Goal: Transaction & Acquisition: Purchase product/service

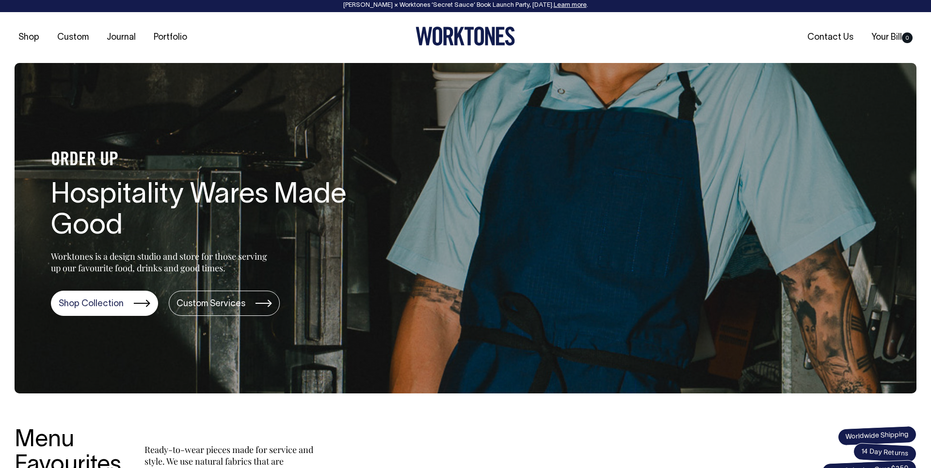
scroll to position [2, 0]
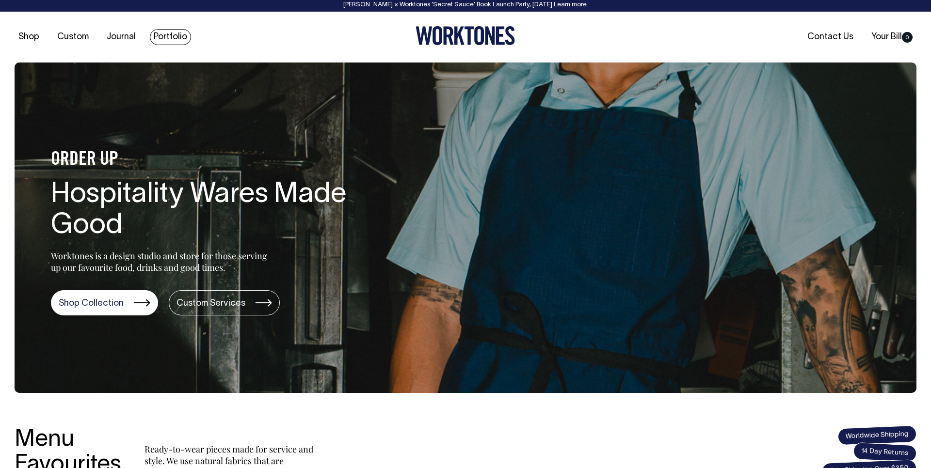
click at [165, 37] on link "Portfolio" at bounding box center [170, 37] width 41 height 16
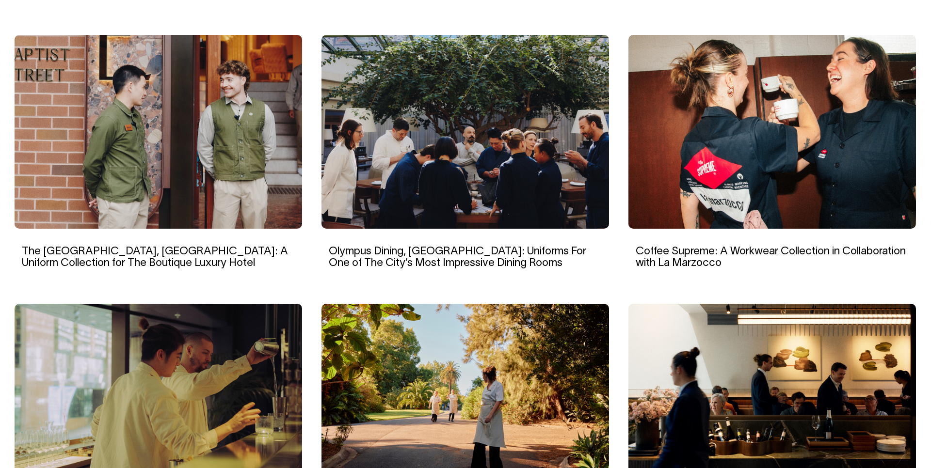
scroll to position [659, 0]
click at [614, 149] on section "Idle, Brisbane: One of Many Collaborations with Anyday Hospitality Taste Port D…" at bounding box center [465, 130] width 901 height 869
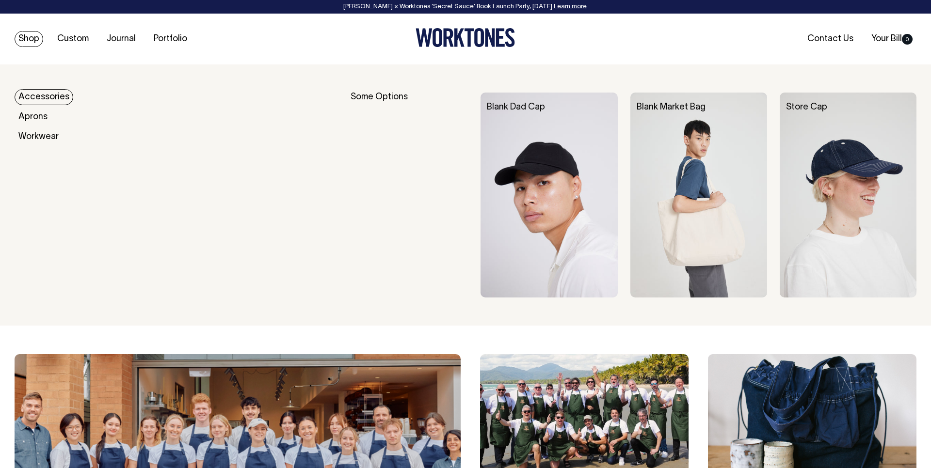
scroll to position [0, 0]
click at [47, 98] on link "Accessories" at bounding box center [44, 97] width 59 height 16
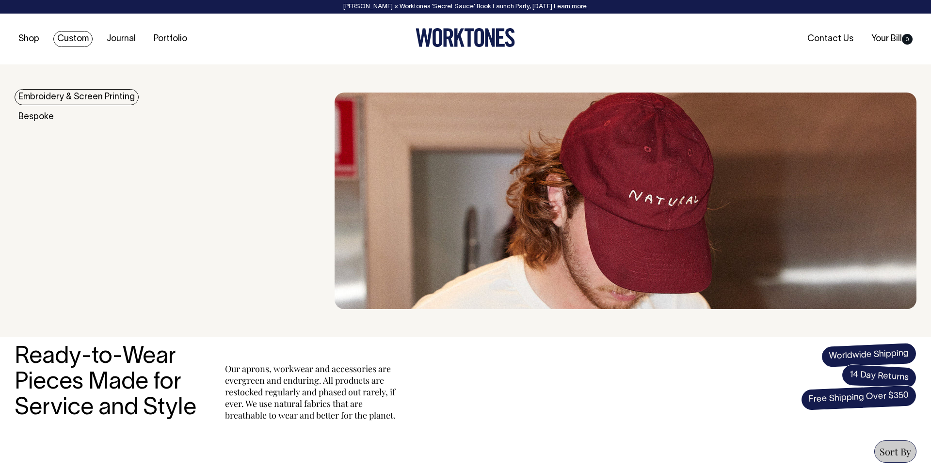
click at [75, 39] on link "Custom" at bounding box center [72, 39] width 39 height 16
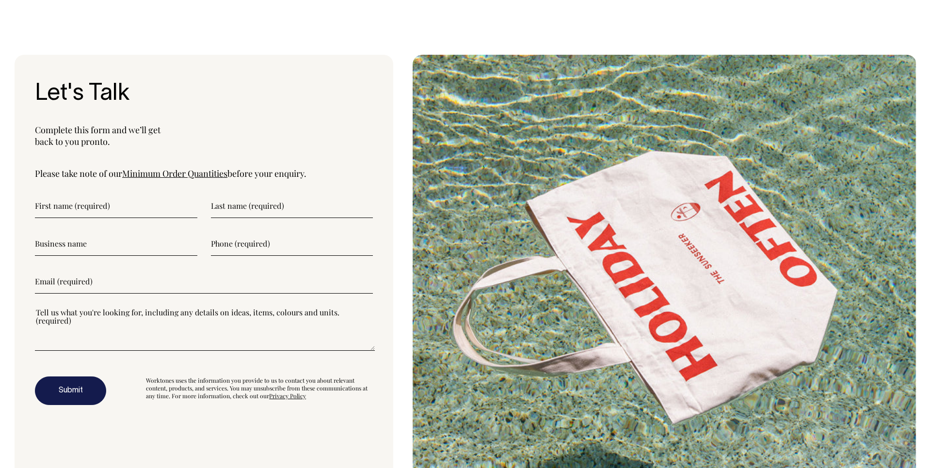
scroll to position [3348, 0]
click at [351, 122] on div "Let's Talk Complete this form and we’ll get back to you pronto. Please take not…" at bounding box center [204, 269] width 379 height 428
click at [180, 184] on div "Let's Talk Complete this form and we’ll get back to you pronto. Please take not…" at bounding box center [204, 269] width 379 height 428
click at [181, 179] on link "Minimum Order Quantities" at bounding box center [174, 174] width 105 height 12
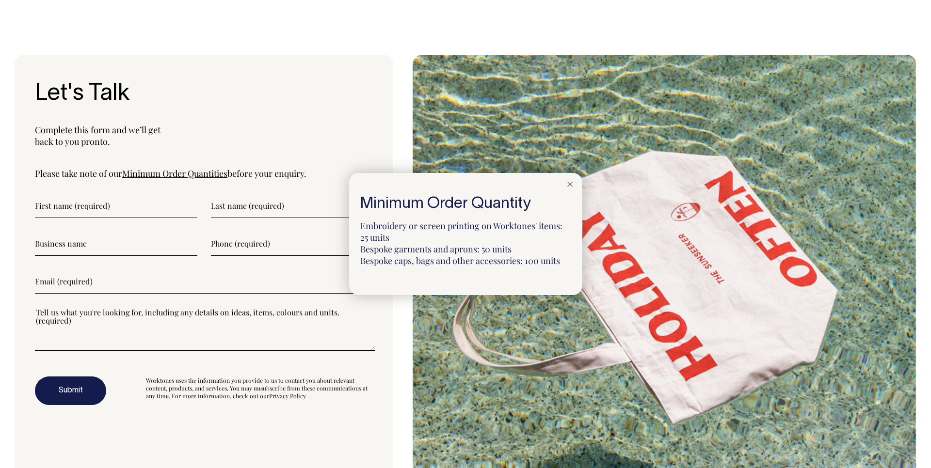
click at [308, 149] on div at bounding box center [465, 234] width 931 height 468
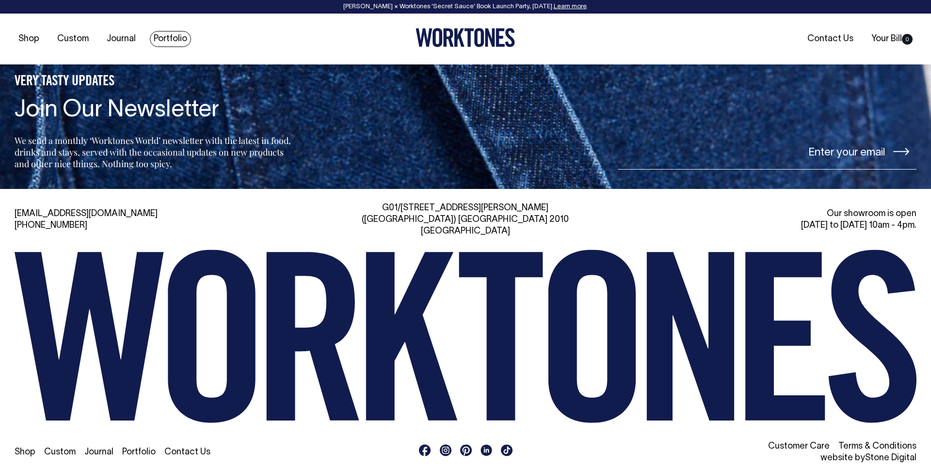
scroll to position [4270, 0]
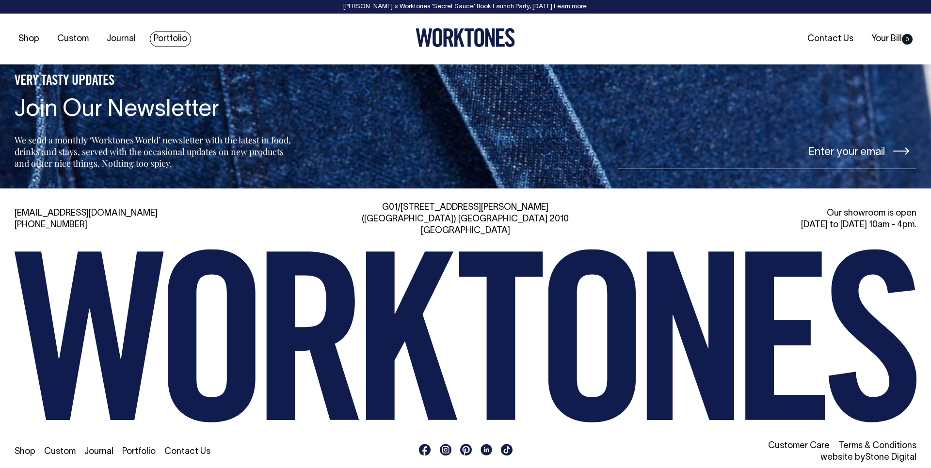
click at [174, 36] on link "Portfolio" at bounding box center [170, 39] width 41 height 16
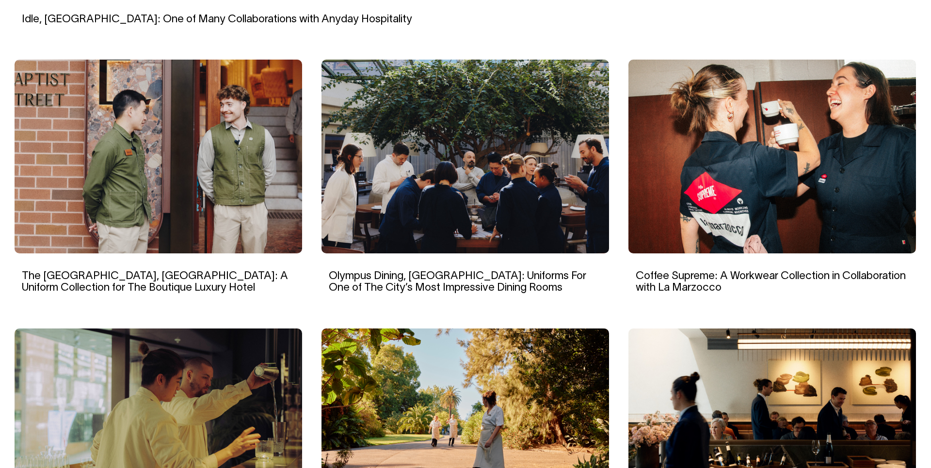
scroll to position [634, 0]
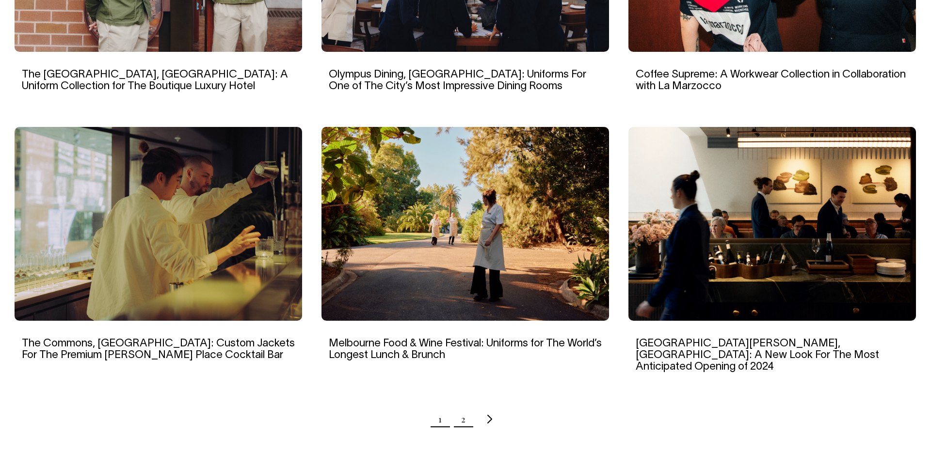
click at [463, 411] on link "2" at bounding box center [463, 419] width 4 height 24
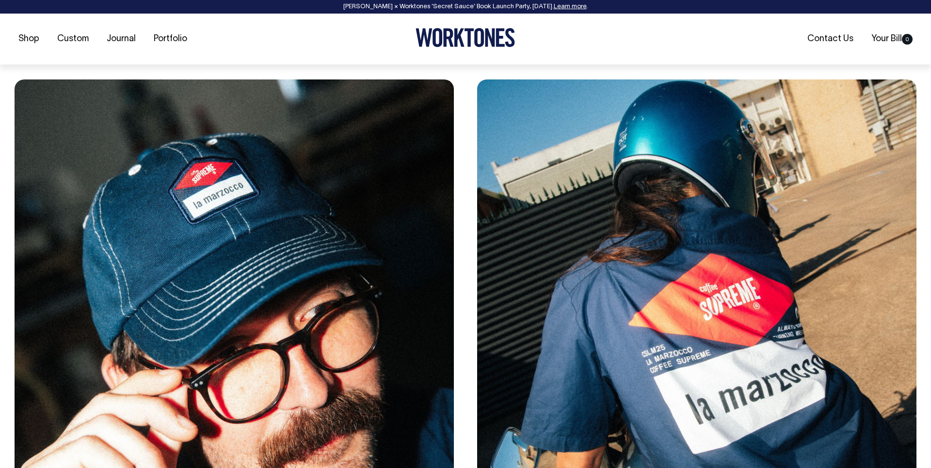
scroll to position [4226, 0]
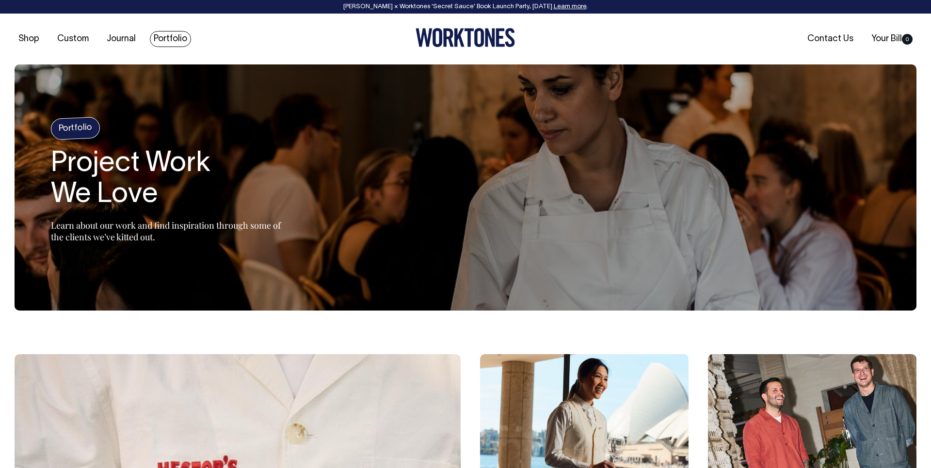
click at [165, 43] on link "Portfolio" at bounding box center [170, 39] width 41 height 16
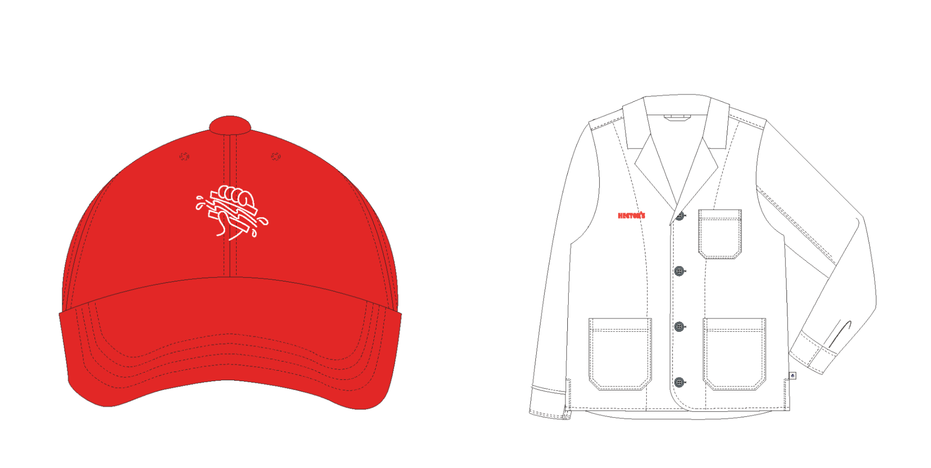
scroll to position [2894, 0]
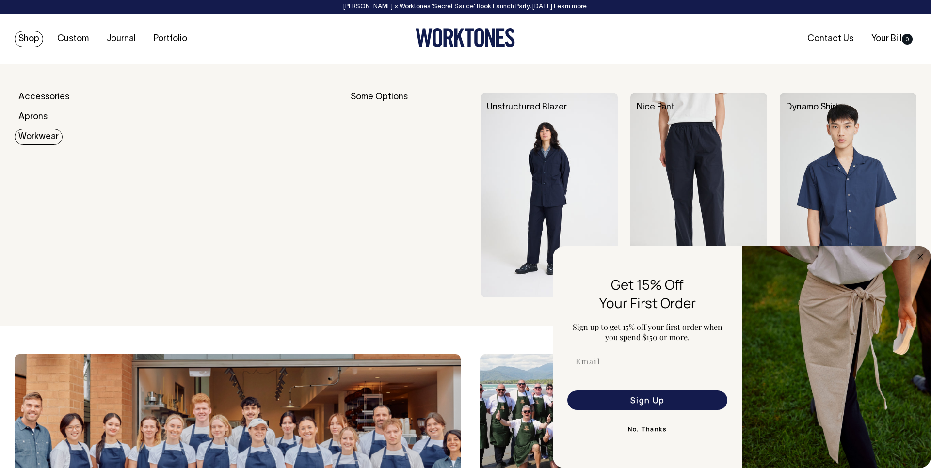
click at [35, 133] on link "Workwear" at bounding box center [39, 137] width 48 height 16
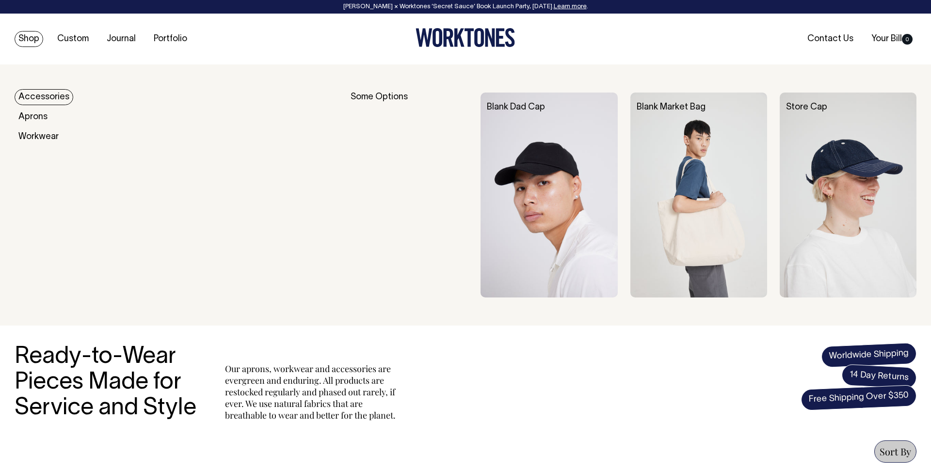
click at [32, 101] on link "Accessories" at bounding box center [44, 97] width 59 height 16
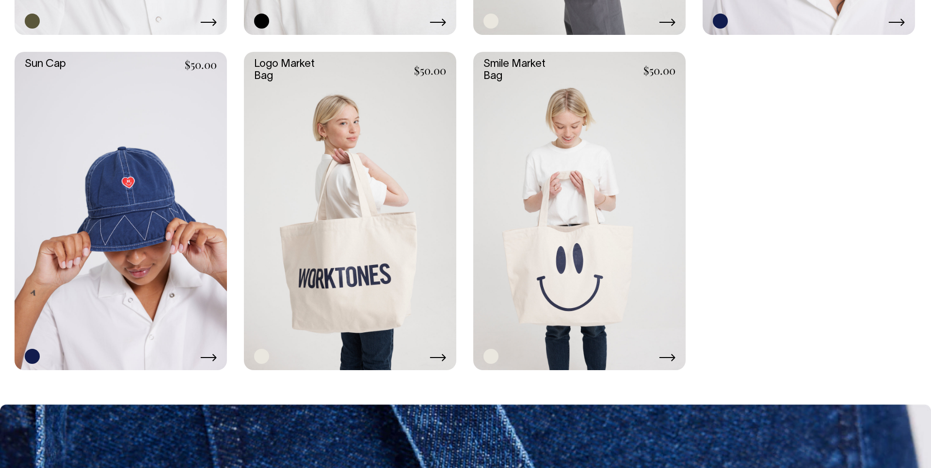
scroll to position [1101, 0]
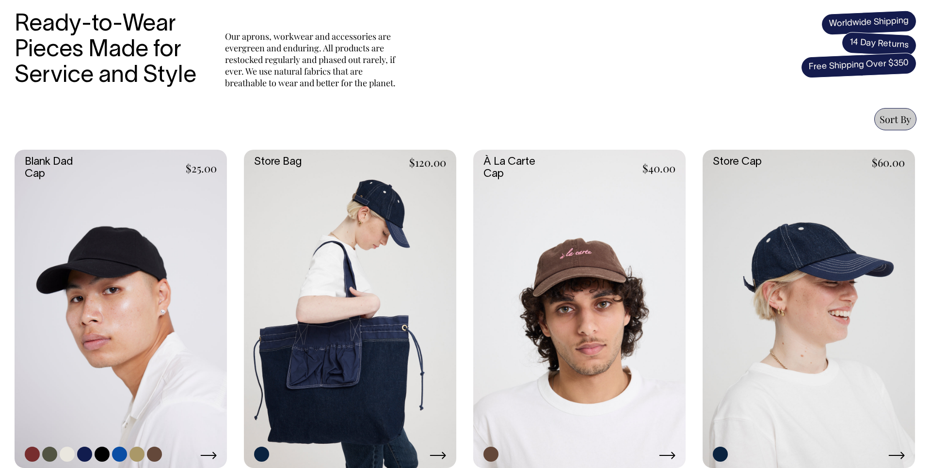
click at [92, 290] on link at bounding box center [121, 309] width 212 height 318
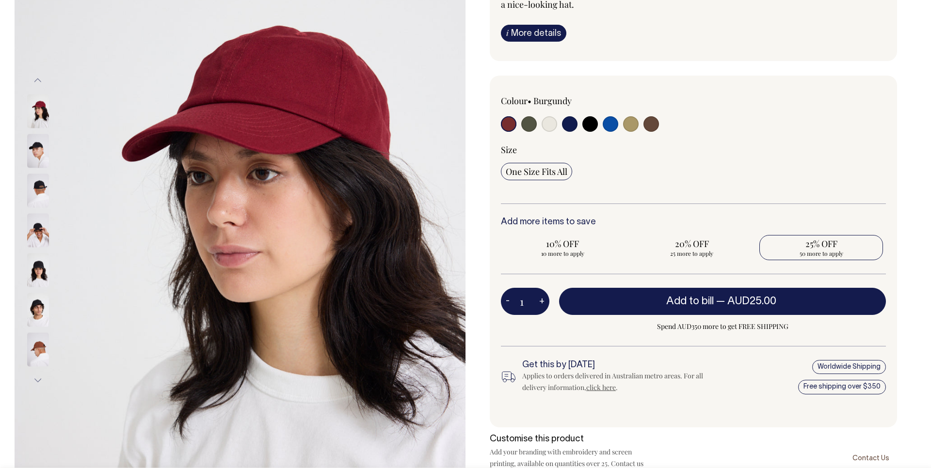
scroll to position [172, 0]
click at [823, 248] on span "25% OFF" at bounding box center [821, 244] width 114 height 12
click at [823, 248] on input "25% OFF 50 more to apply" at bounding box center [821, 247] width 124 height 25
radio input "true"
type input "50"
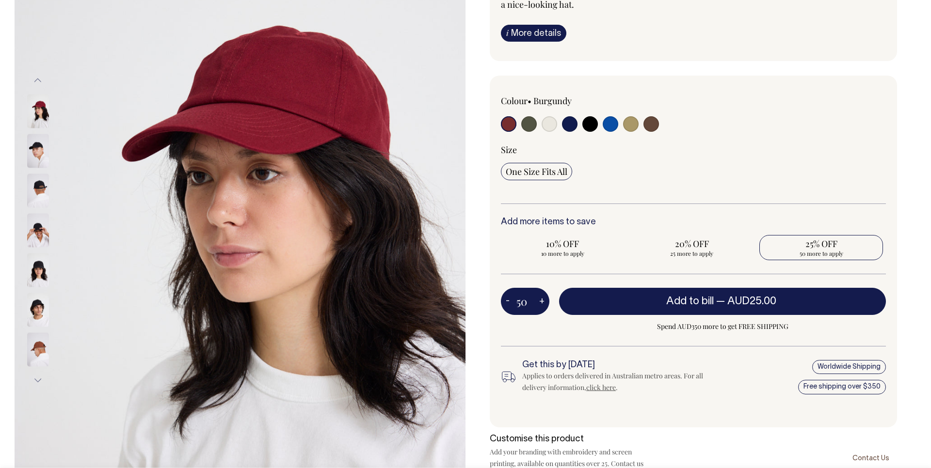
radio input "true"
select select
type input "50"
click at [679, 251] on span "Requirement met" at bounding box center [692, 254] width 114 height 8
click at [679, 251] on input "20% OFF Requirement met" at bounding box center [692, 247] width 124 height 25
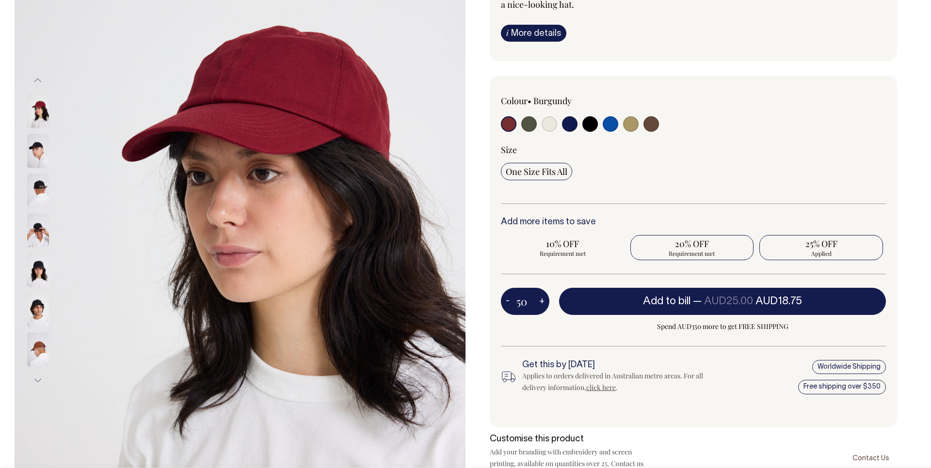
radio input "true"
type input "25"
radio input "true"
radio input "false"
select select
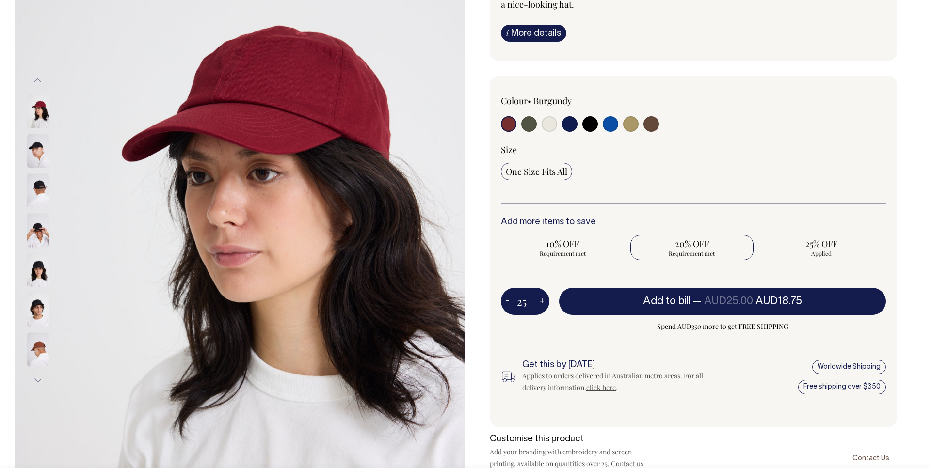
type input "25"
click at [690, 185] on div "Size One Size Fits All" at bounding box center [693, 174] width 385 height 60
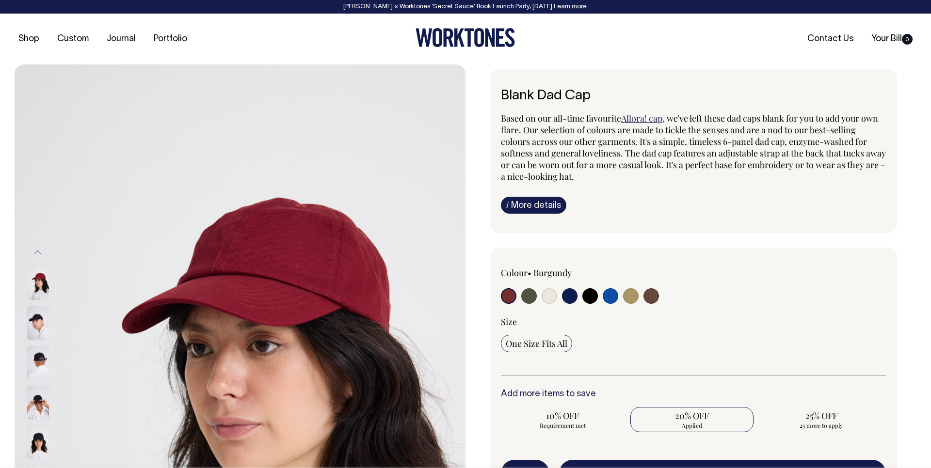
scroll to position [0, 0]
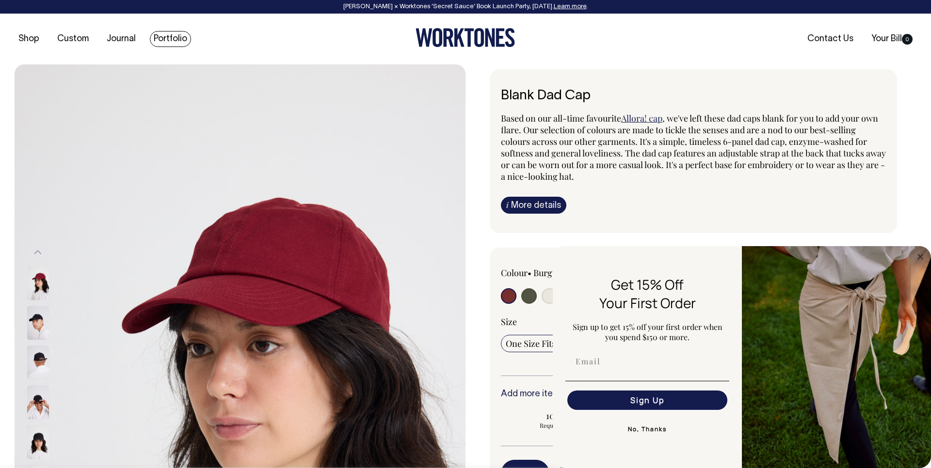
click at [155, 38] on link "Portfolio" at bounding box center [170, 39] width 41 height 16
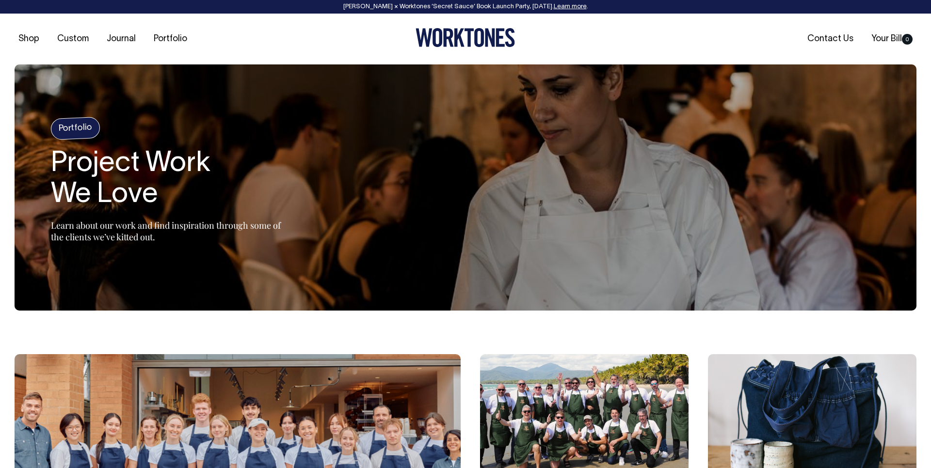
click at [265, 38] on ul "Shop Custom Journal Portfolio" at bounding box center [165, 39] width 300 height 10
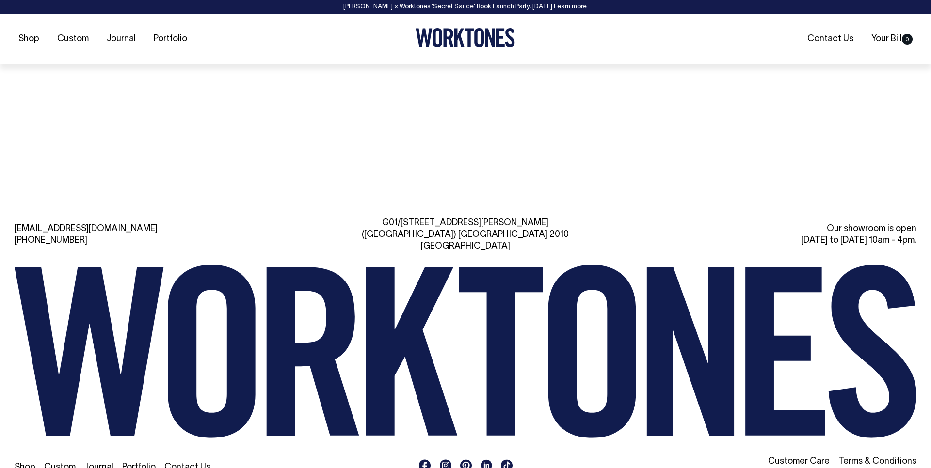
scroll to position [1325, 0]
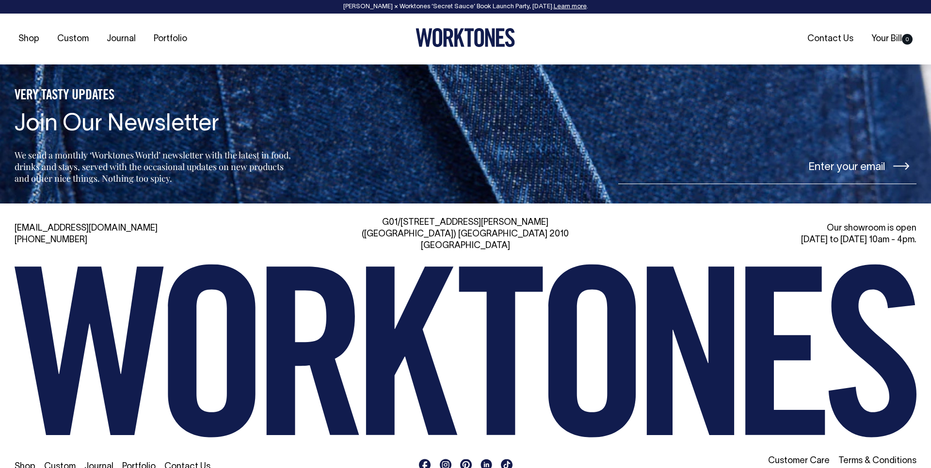
click at [342, 456] on div "Shop Custom Journal Portfolio Contact Us" at bounding box center [465, 467] width 901 height 23
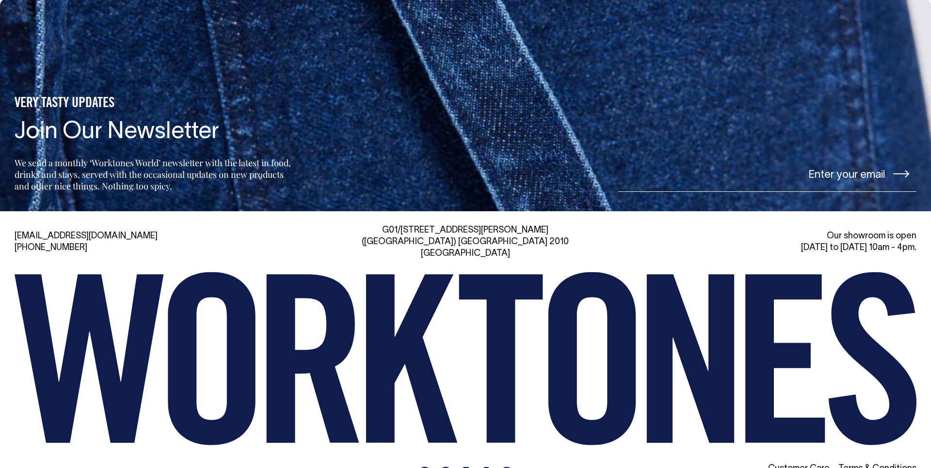
scroll to position [1317, 0]
click at [191, 468] on link "Contact Us" at bounding box center [187, 475] width 46 height 8
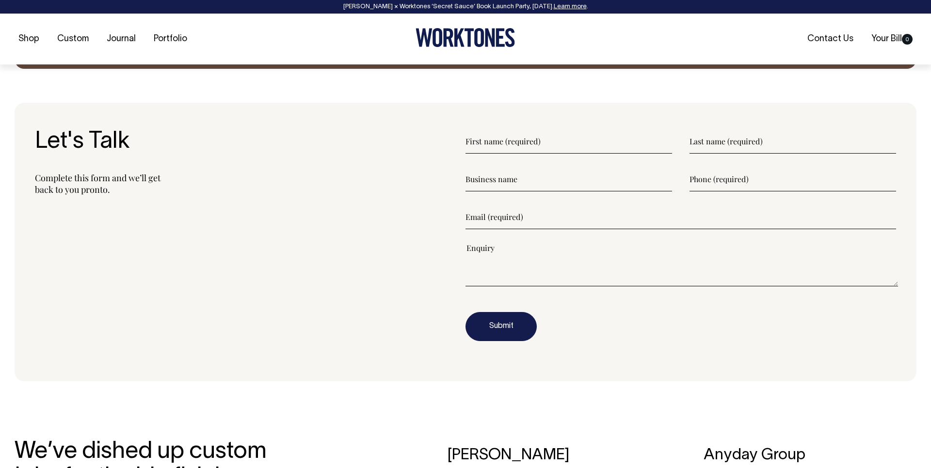
click at [514, 152] on input"] "text" at bounding box center [568, 141] width 206 height 24
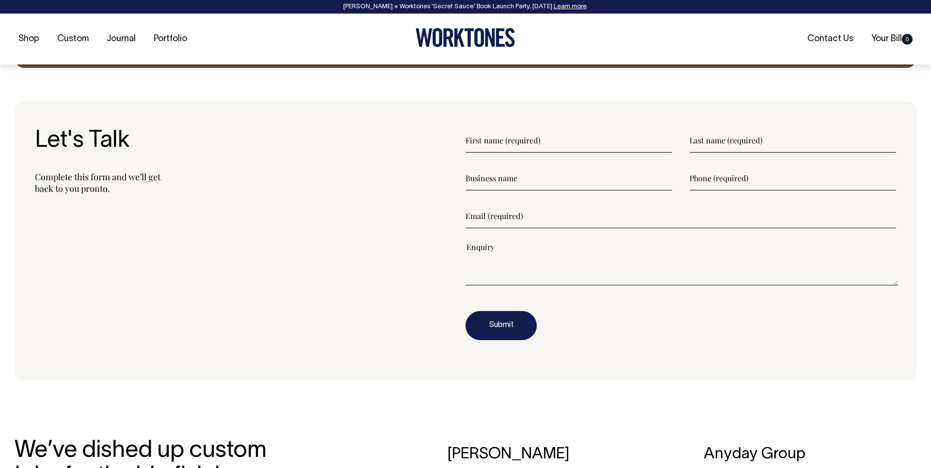
scroll to position [1260, 0]
click at [495, 176] on input"] "text" at bounding box center [568, 178] width 206 height 24
click at [447, 171] on p "Complete this form and we’ll get back to you pronto." at bounding box center [250, 182] width 430 height 23
click at [487, 208] on input"] "email" at bounding box center [680, 216] width 430 height 24
click at [367, 210] on div "Let's Talk Complete this form and we’ll get back to you pronto." at bounding box center [250, 240] width 430 height 225
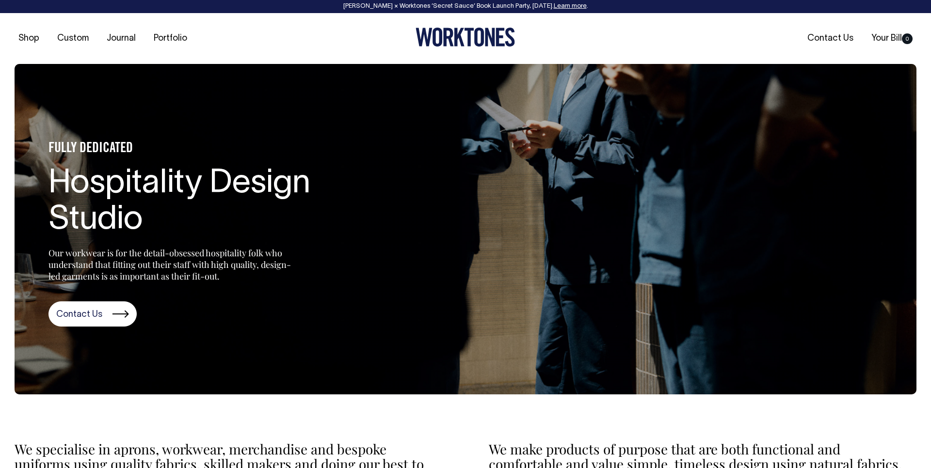
scroll to position [0, 0]
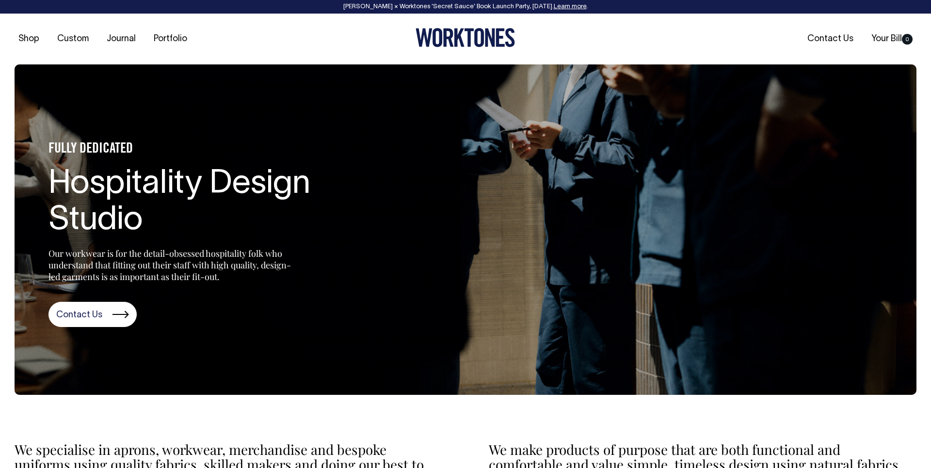
click at [449, 45] on icon at bounding box center [464, 37] width 99 height 19
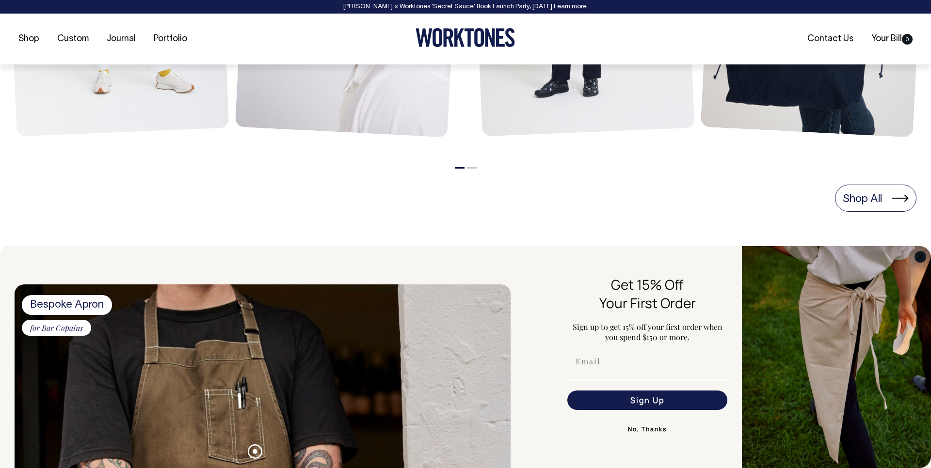
click at [920, 261] on circle "Close dialog" at bounding box center [920, 256] width 11 height 11
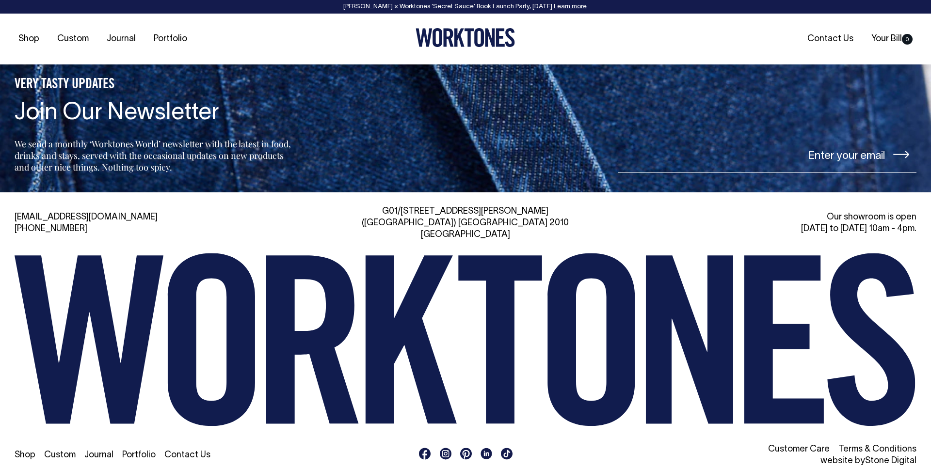
scroll to position [2327, 0]
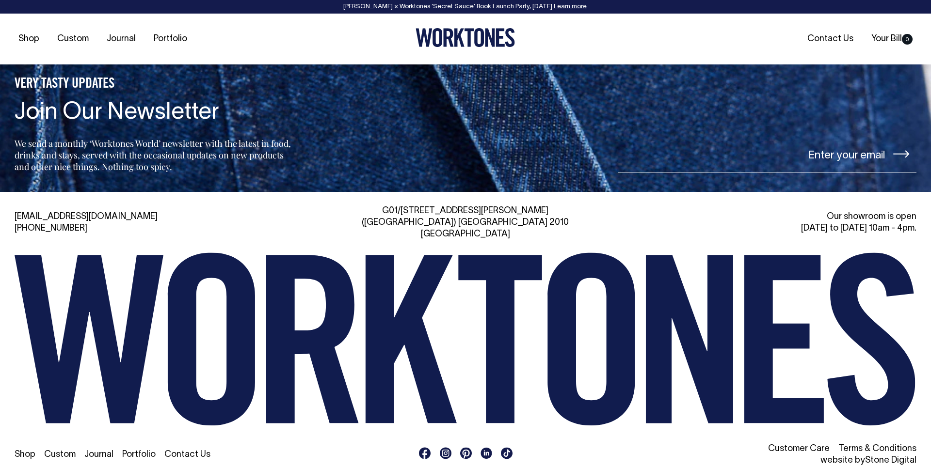
click at [450, 447] on rect at bounding box center [446, 453] width 12 height 12
